Goal: Transaction & Acquisition: Purchase product/service

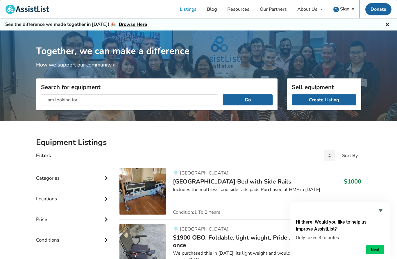
click at [105, 180] on icon at bounding box center [106, 177] width 6 height 5
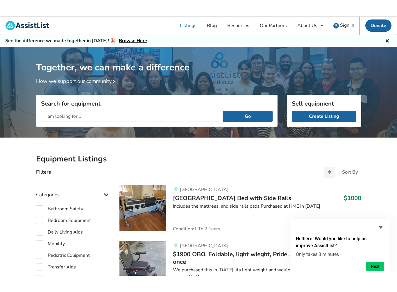
scroll to position [7, 0]
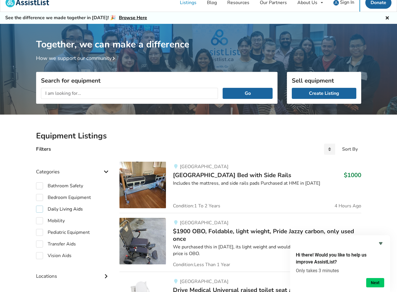
click at [39, 207] on label "Daily Living Aids" at bounding box center [59, 208] width 47 height 7
checkbox input "true"
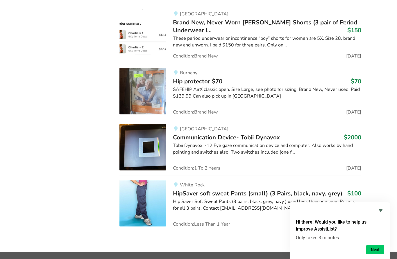
scroll to position [399, 0]
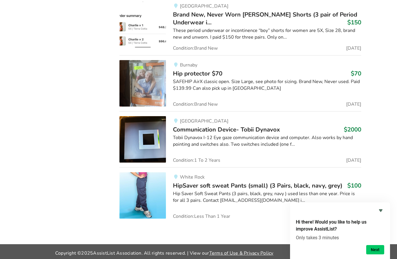
click at [382, 210] on icon "Hide survey" at bounding box center [380, 210] width 7 height 7
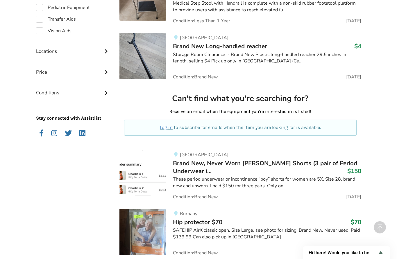
scroll to position [250, 0]
click at [221, 209] on div "Burnaby Hip protector $70 $70 SAFEHIP AirX classic open. Size Large, see photo …" at bounding box center [263, 232] width 195 height 46
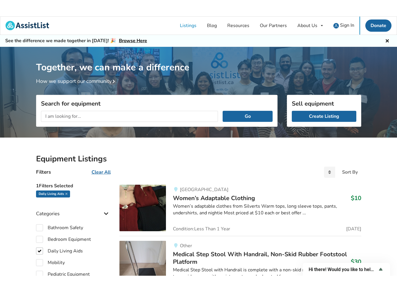
scroll to position [15, 0]
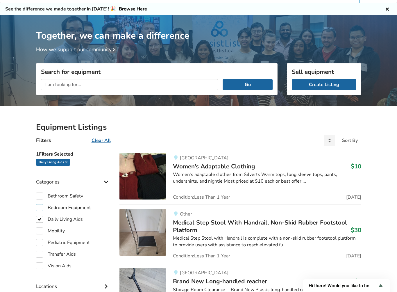
click at [38, 207] on label "Bedroom Equipment" at bounding box center [63, 207] width 55 height 7
checkbox input "true"
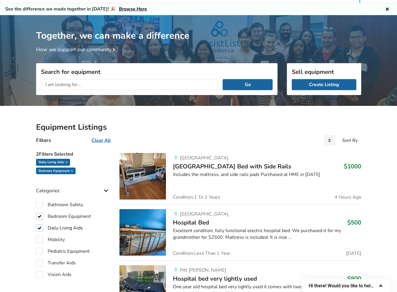
click at [39, 228] on label "Daily Living Aids" at bounding box center [59, 227] width 47 height 7
checkbox input "false"
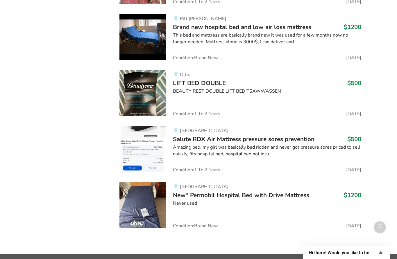
scroll to position [4661, 0]
